Goal: Find specific page/section

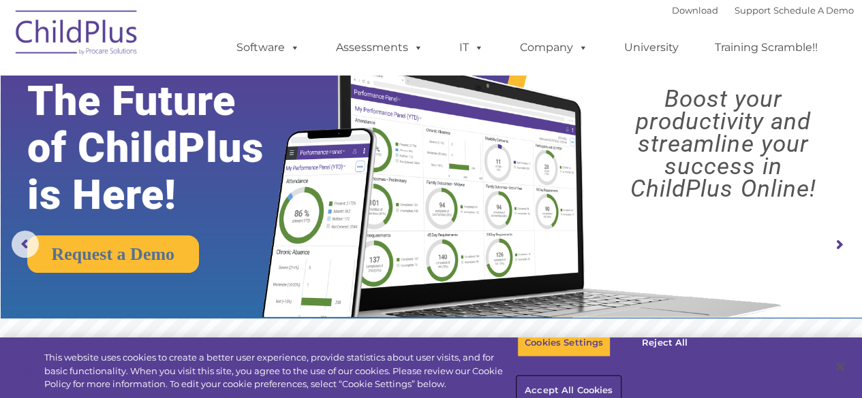
click at [620, 377] on button "Accept All Cookies" at bounding box center [568, 391] width 103 height 29
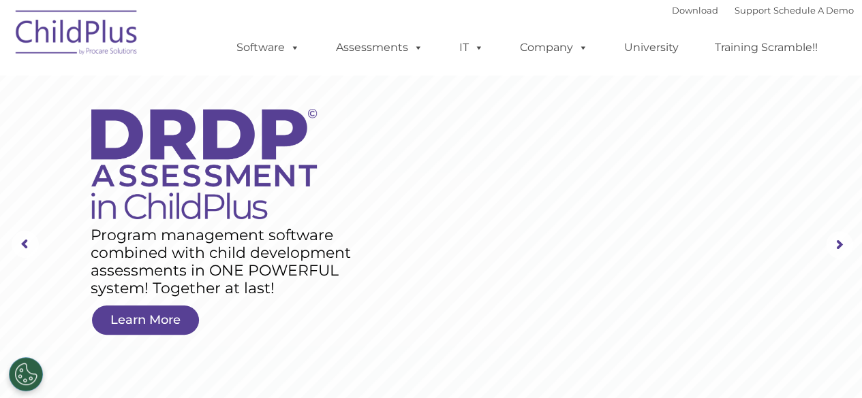
click at [104, 77] on rs-layer at bounding box center [431, 245] width 862 height 531
click at [86, 27] on img at bounding box center [77, 35] width 136 height 68
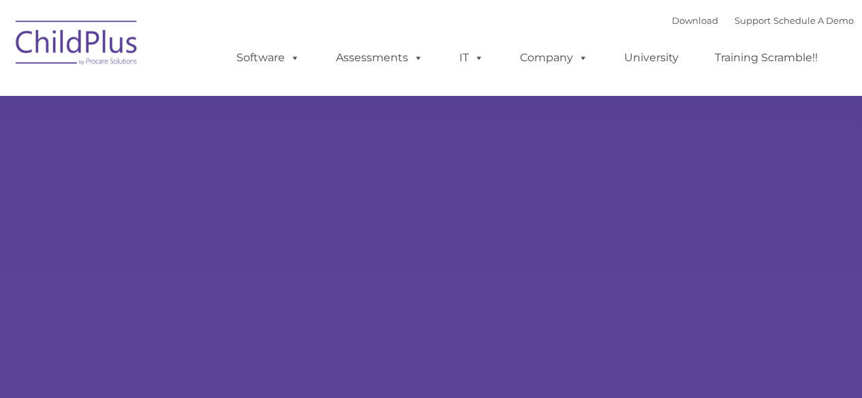
type input ""
select select "MEDIUM"
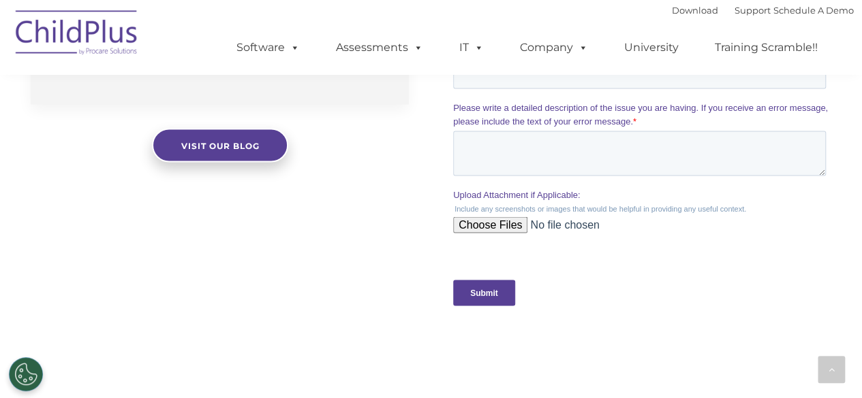
scroll to position [1293, 0]
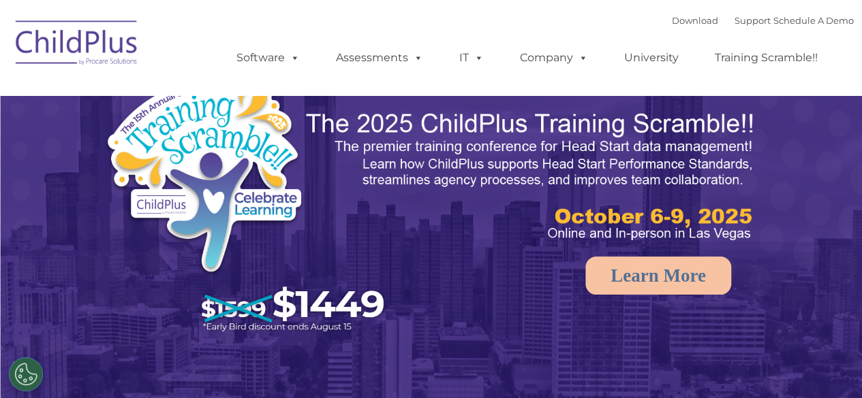
select select "MEDIUM"
